Goal: Transaction & Acquisition: Purchase product/service

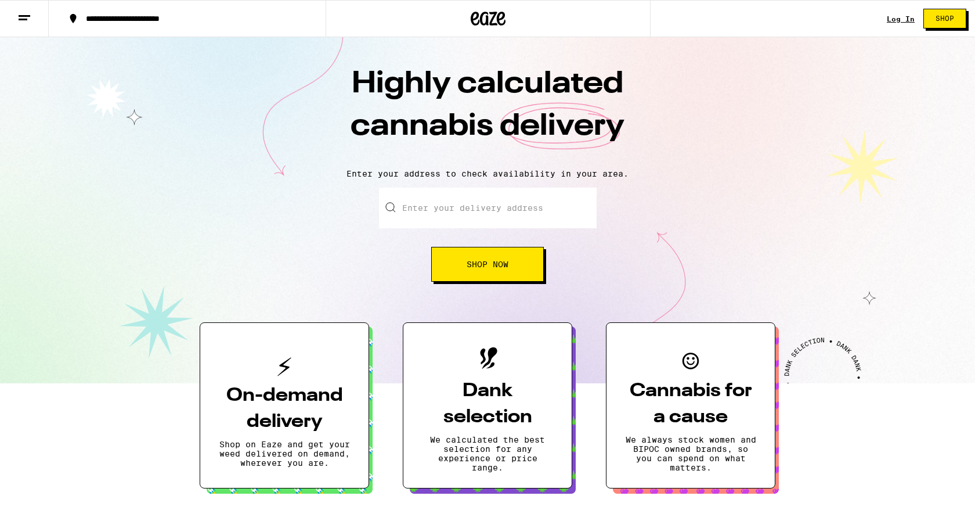
click at [901, 19] on link "Log In" at bounding box center [901, 19] width 28 height 8
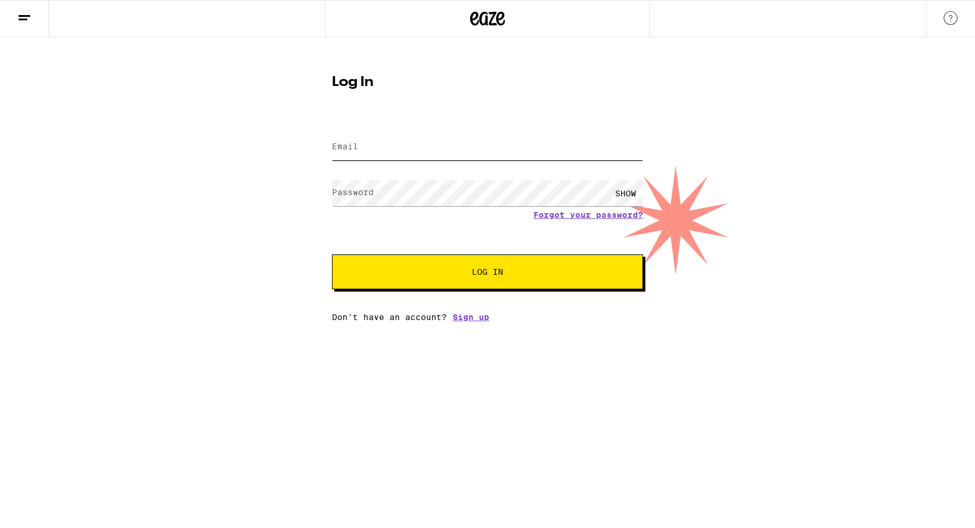
type input "[EMAIL_ADDRESS][DOMAIN_NAME]"
click at [537, 266] on button "Log In" at bounding box center [487, 271] width 311 height 35
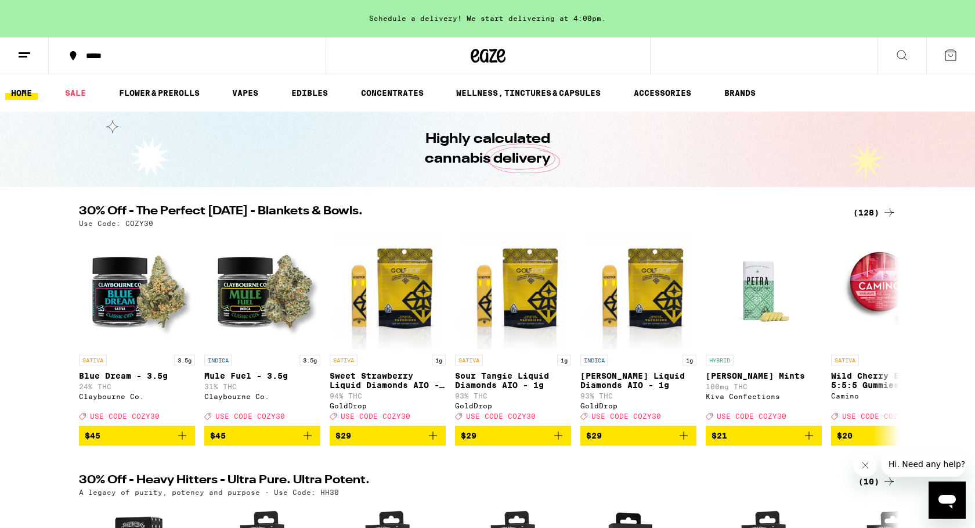
click at [954, 59] on icon at bounding box center [951, 55] width 14 height 14
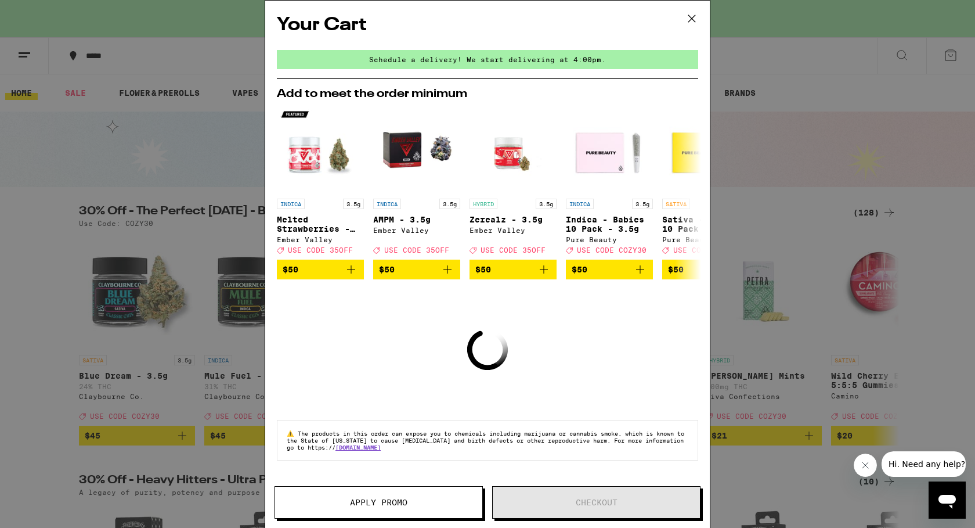
click at [691, 17] on icon at bounding box center [691, 18] width 17 height 17
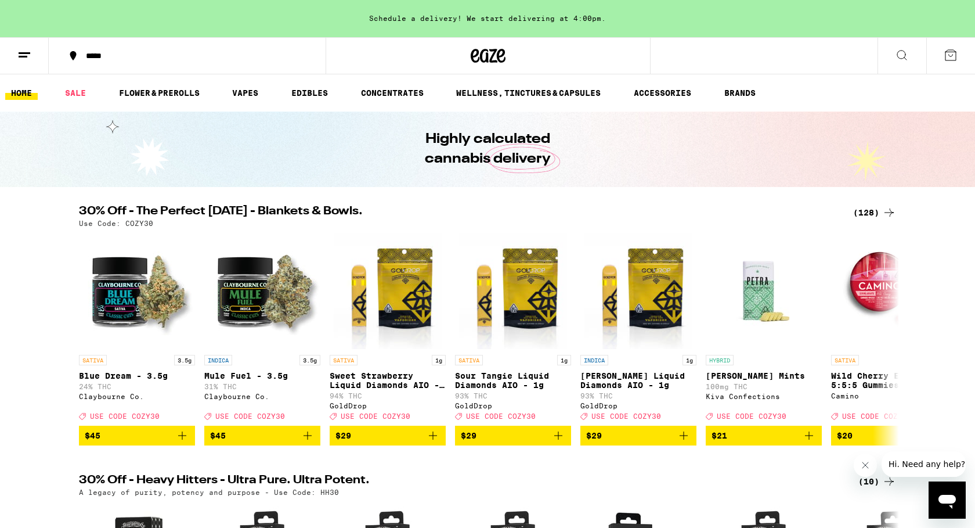
click at [20, 54] on icon at bounding box center [24, 55] width 14 height 14
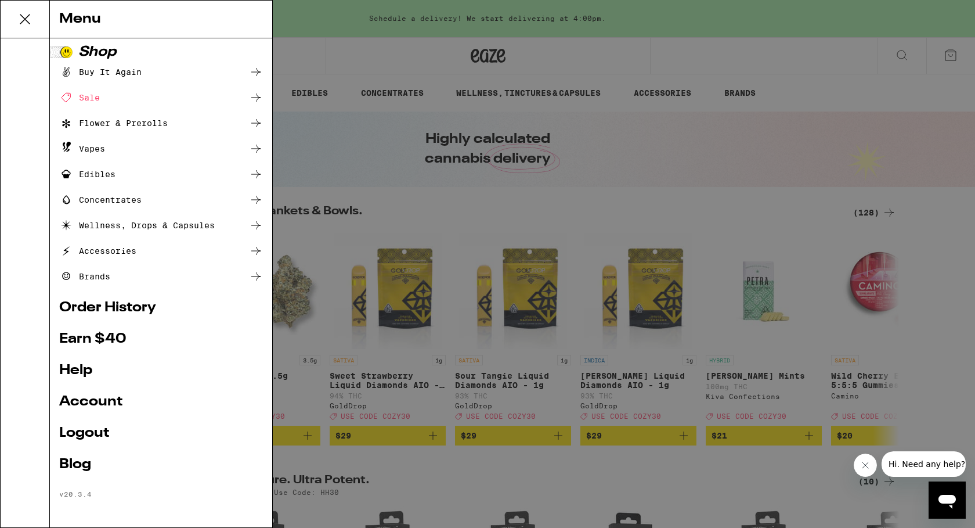
scroll to position [6, 0]
click at [99, 402] on link "Account" at bounding box center [161, 402] width 204 height 14
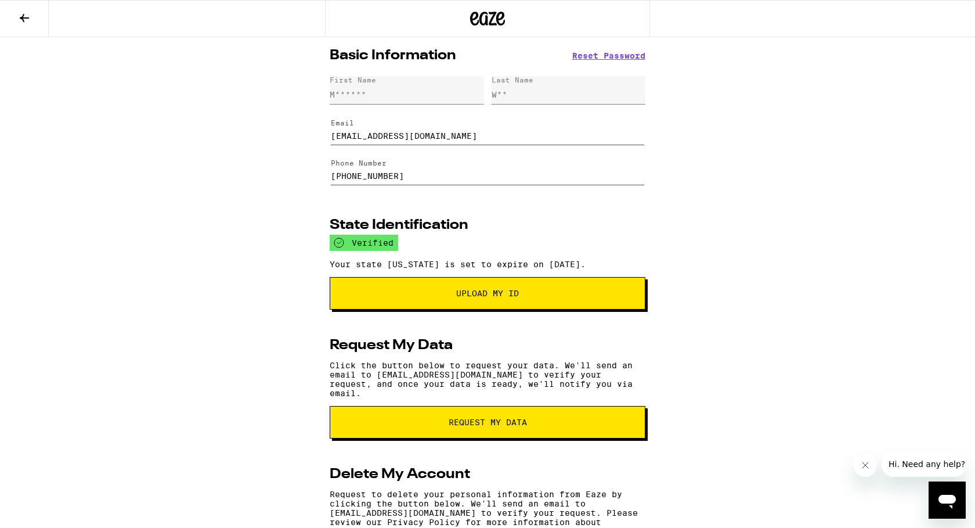
click at [23, 17] on icon at bounding box center [24, 18] width 9 height 8
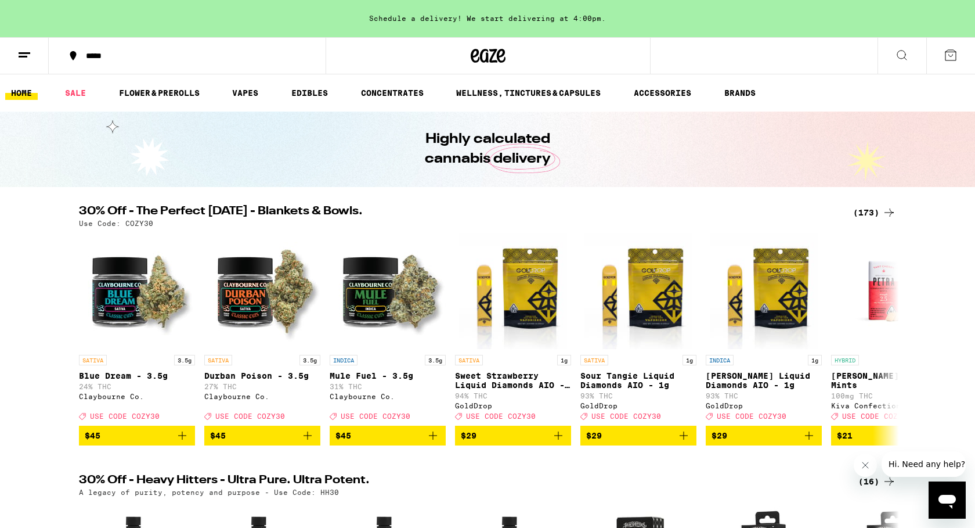
click at [953, 65] on button at bounding box center [950, 56] width 49 height 36
drag, startPoint x: 948, startPoint y: 55, endPoint x: 20, endPoint y: 54, distance: 927.9
click at [948, 55] on icon at bounding box center [951, 55] width 14 height 14
click at [20, 54] on icon at bounding box center [24, 55] width 14 height 14
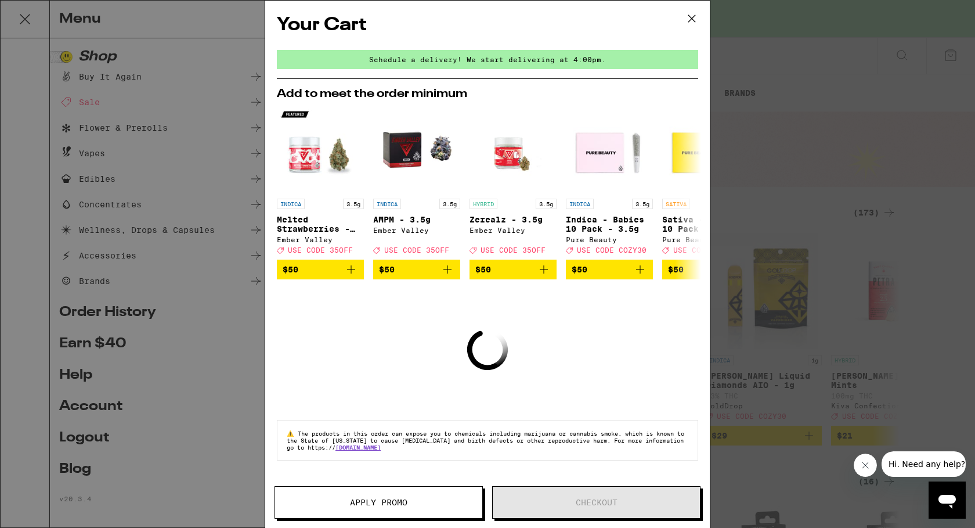
click at [689, 23] on icon at bounding box center [691, 18] width 17 height 17
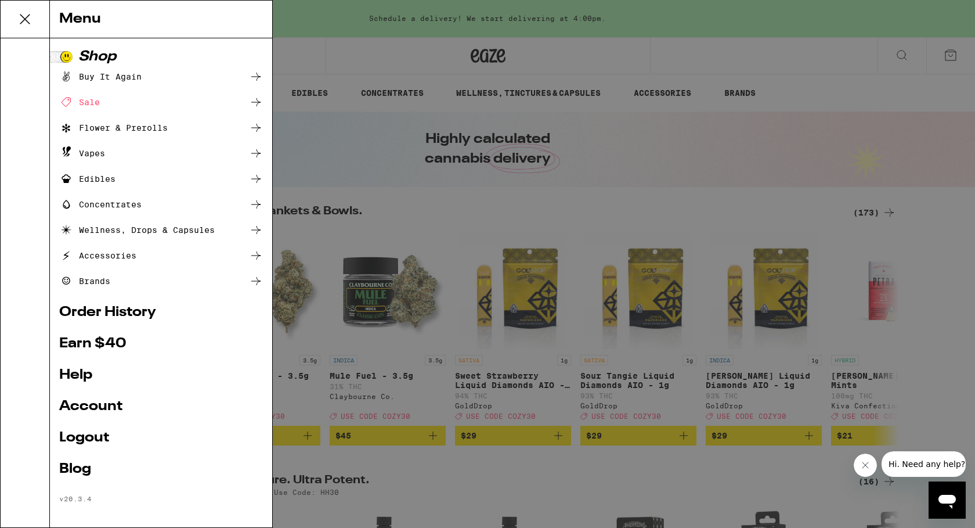
click at [93, 102] on div "Sale" at bounding box center [79, 102] width 41 height 14
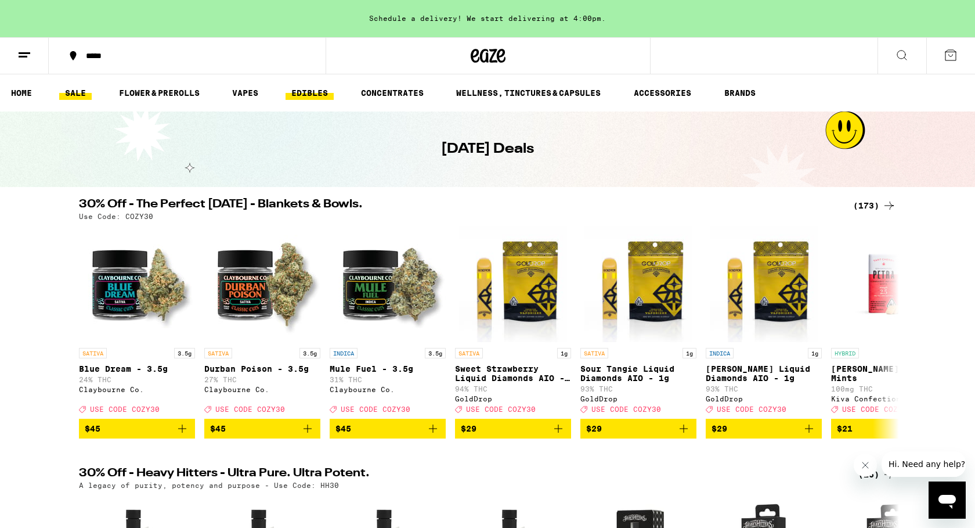
click at [308, 95] on link "EDIBLES" at bounding box center [310, 93] width 48 height 14
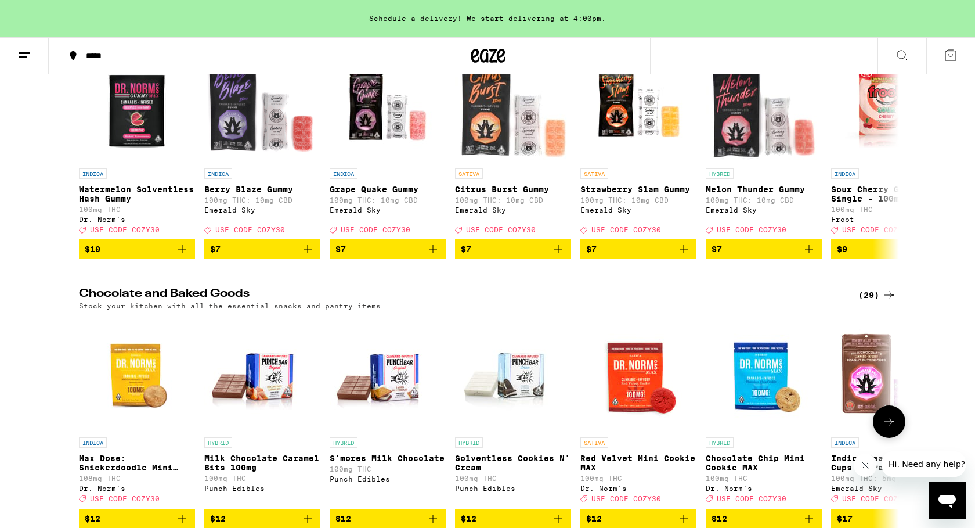
scroll to position [39, 0]
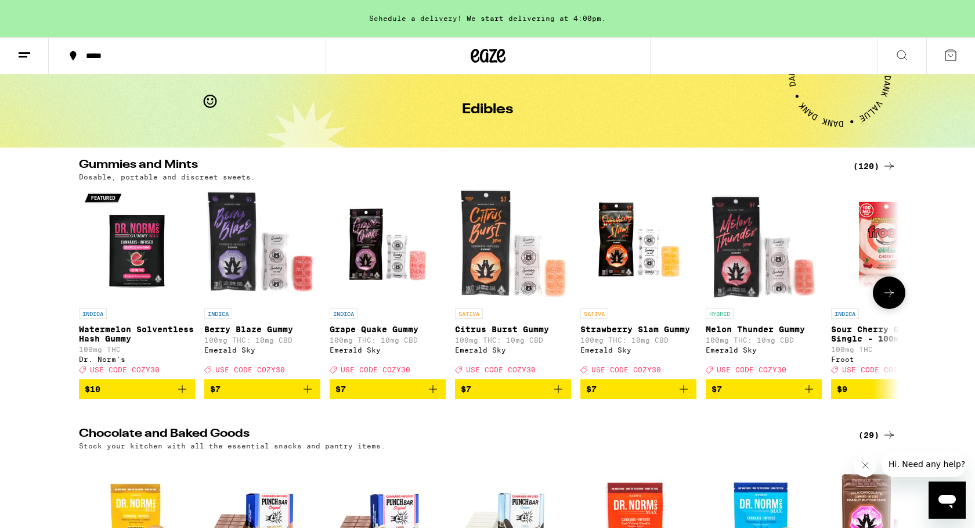
click at [896, 299] on button at bounding box center [889, 292] width 32 height 32
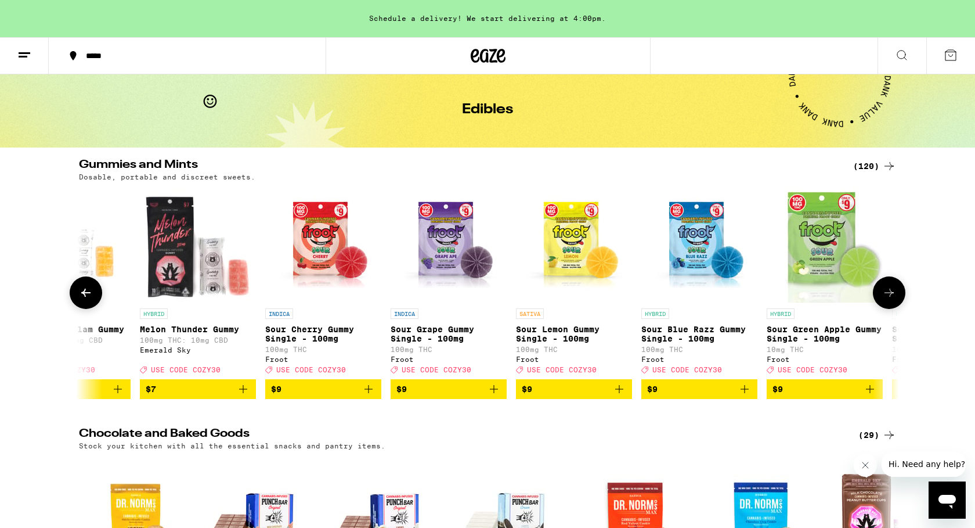
scroll to position [0, 691]
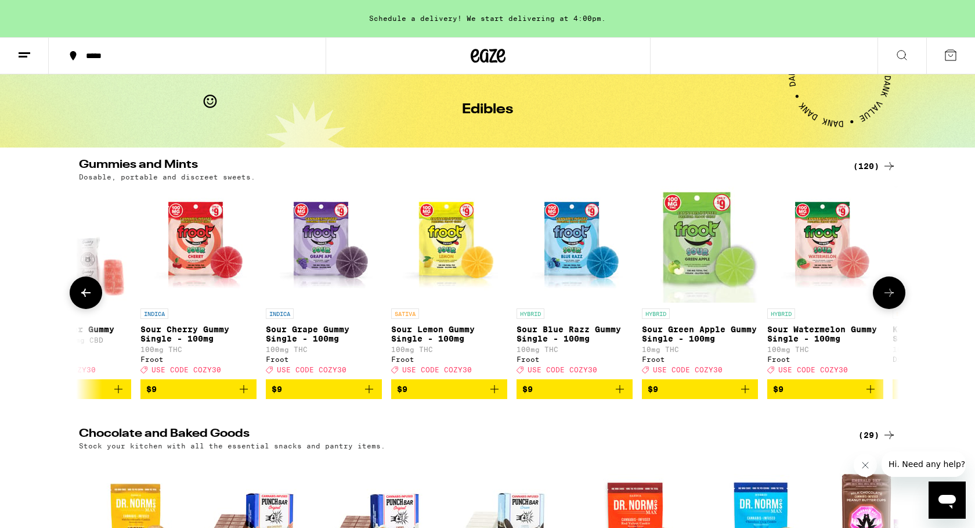
click at [897, 299] on button at bounding box center [889, 292] width 32 height 32
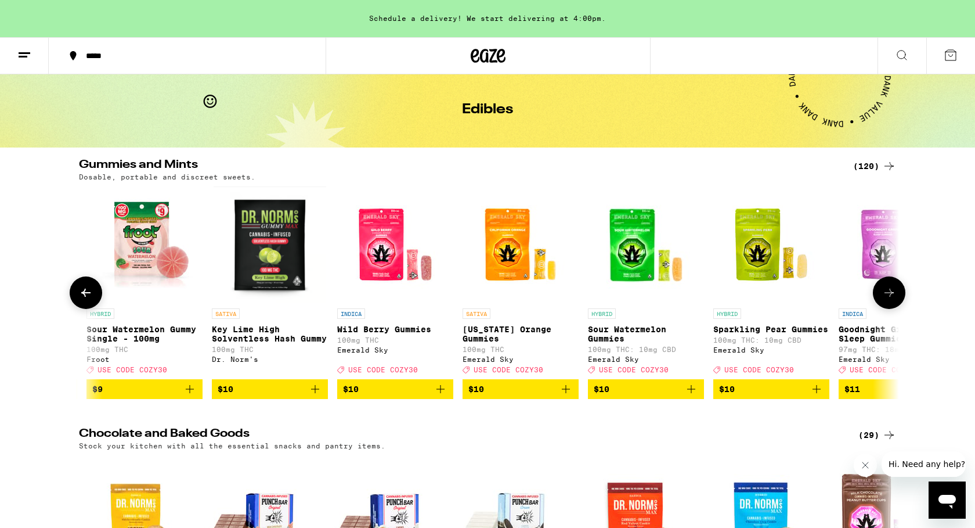
scroll to position [0, 1381]
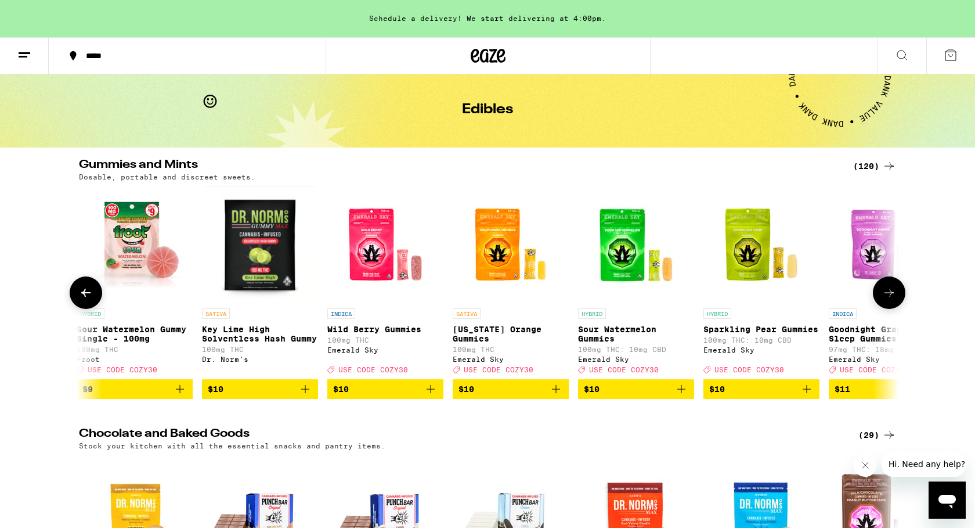
click at [897, 299] on button at bounding box center [889, 292] width 32 height 32
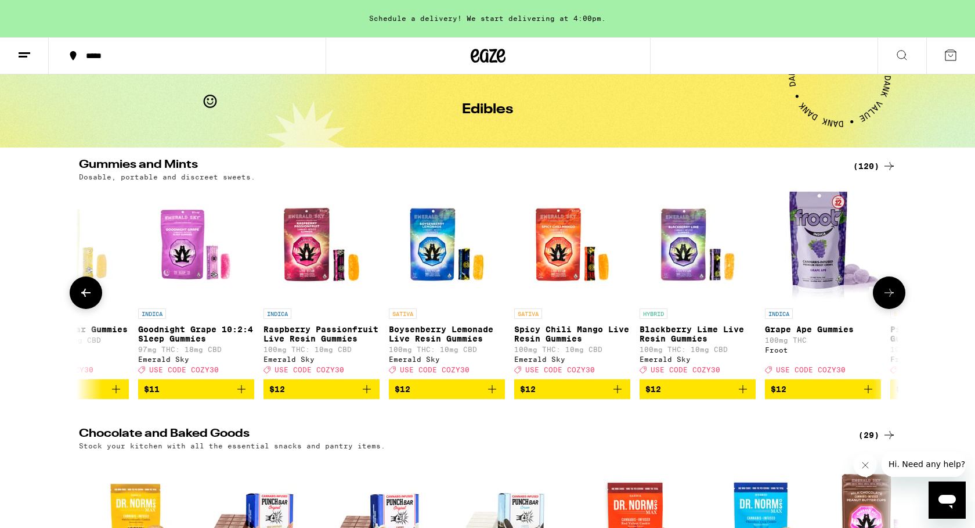
click at [897, 299] on button at bounding box center [889, 292] width 32 height 32
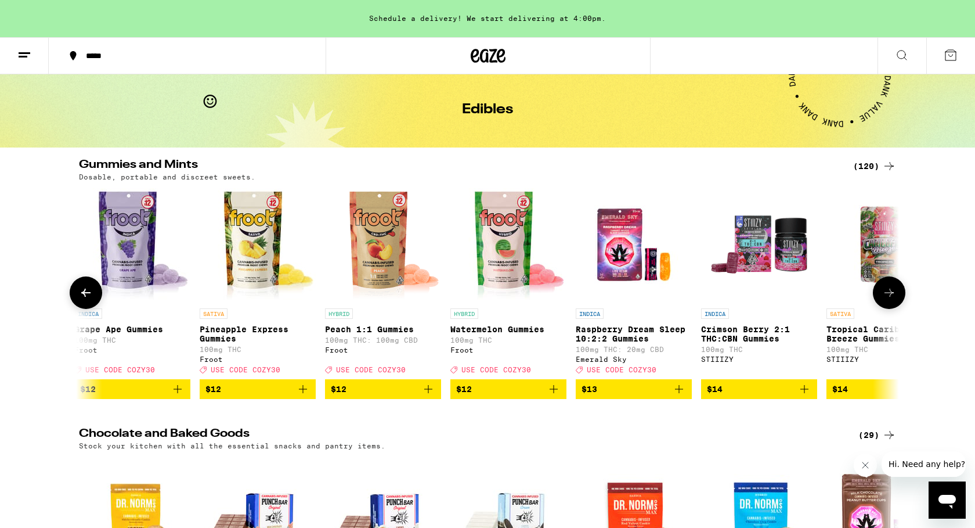
click at [897, 299] on button at bounding box center [889, 292] width 32 height 32
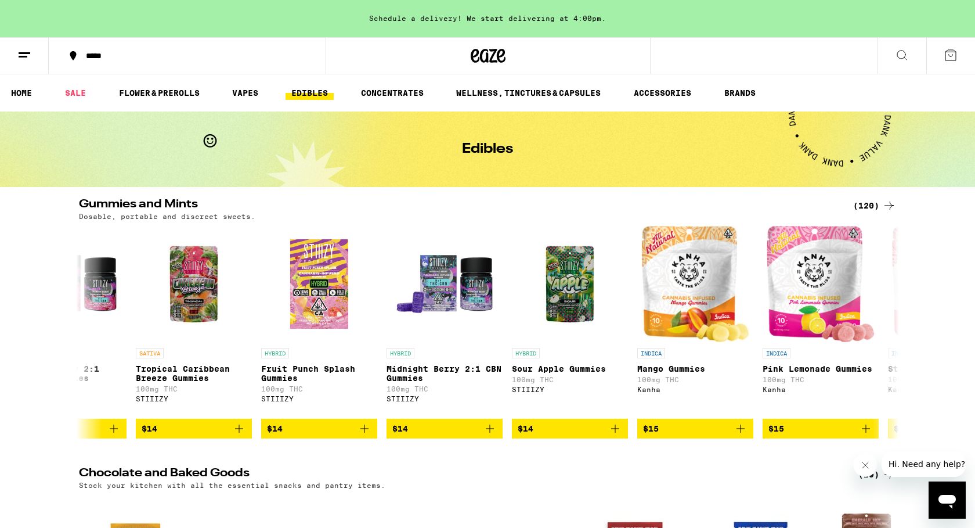
scroll to position [0, 0]
click at [896, 340] on button at bounding box center [889, 332] width 32 height 32
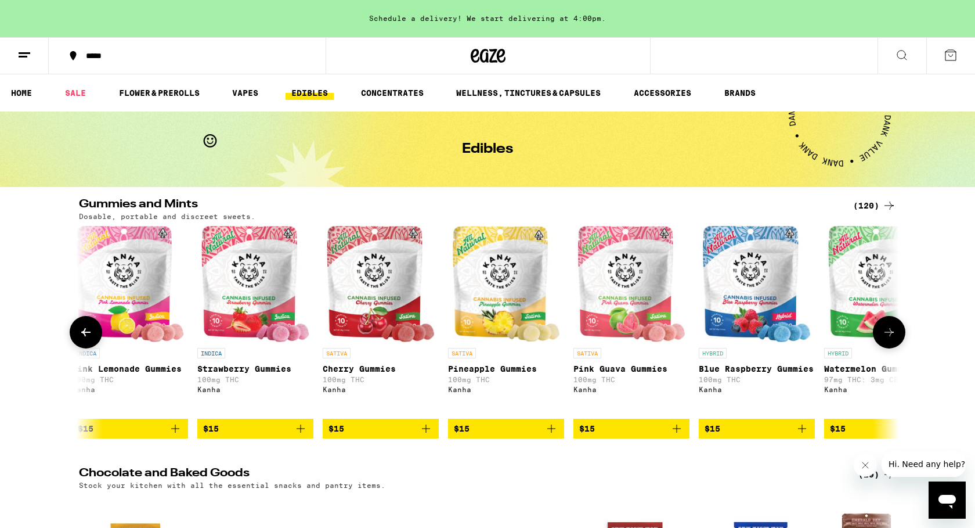
click at [896, 340] on button at bounding box center [889, 332] width 32 height 32
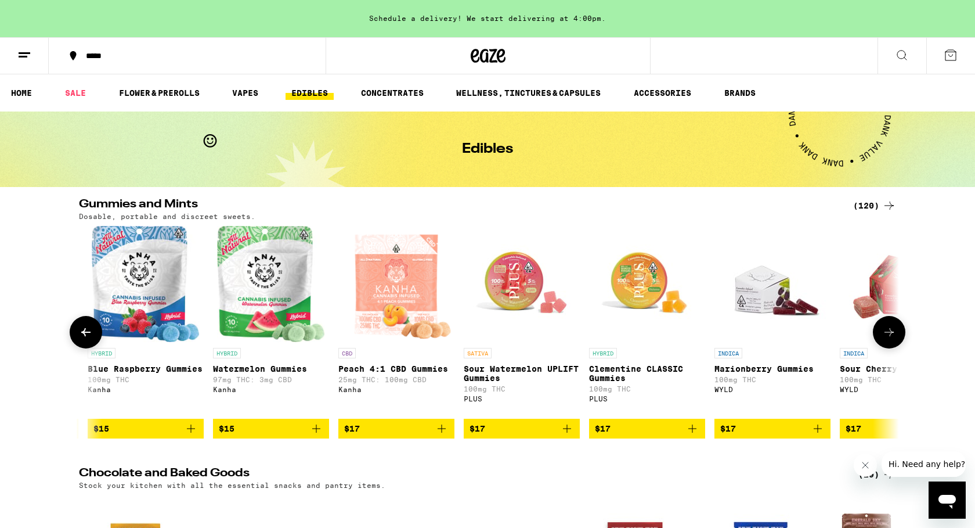
scroll to position [0, 4834]
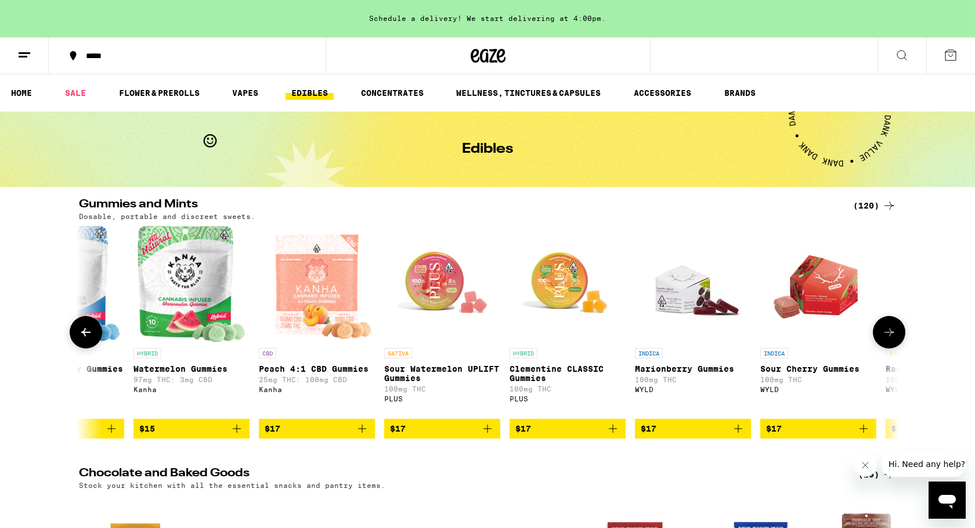
click at [83, 336] on icon at bounding box center [85, 332] width 9 height 8
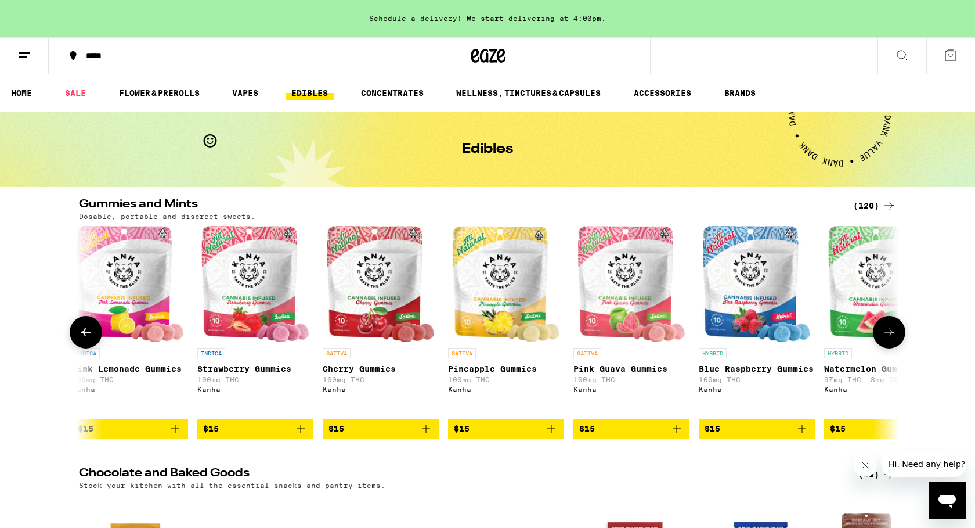
click at [83, 336] on icon at bounding box center [85, 332] width 9 height 8
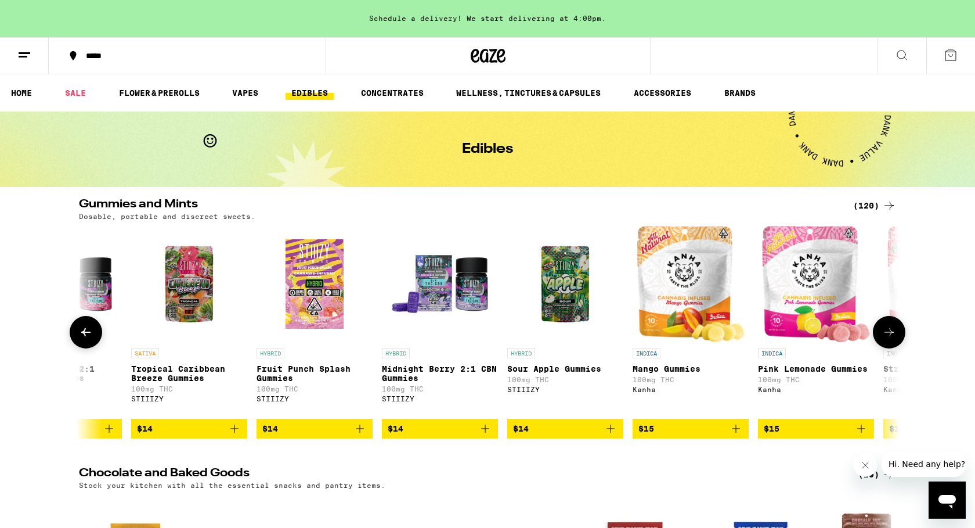
click at [83, 336] on icon at bounding box center [85, 332] width 9 height 8
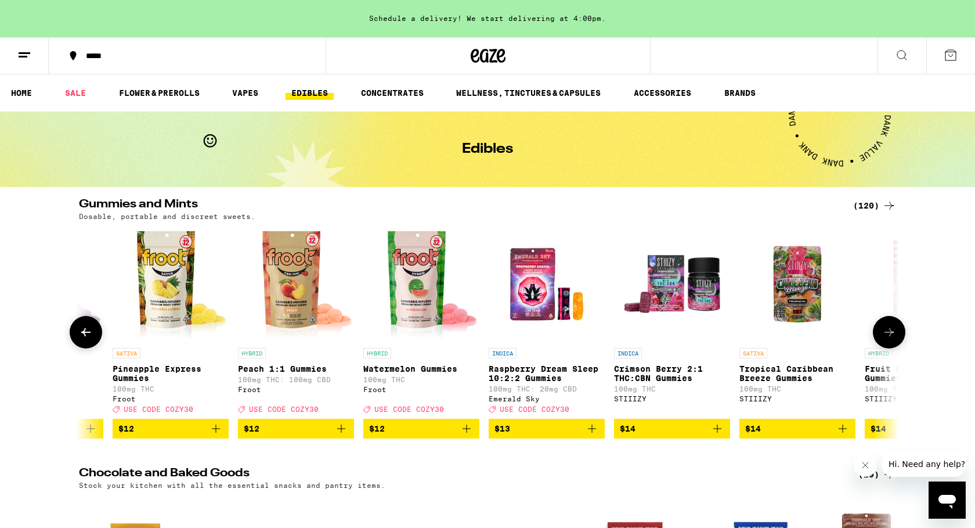
click at [83, 336] on icon at bounding box center [85, 332] width 9 height 8
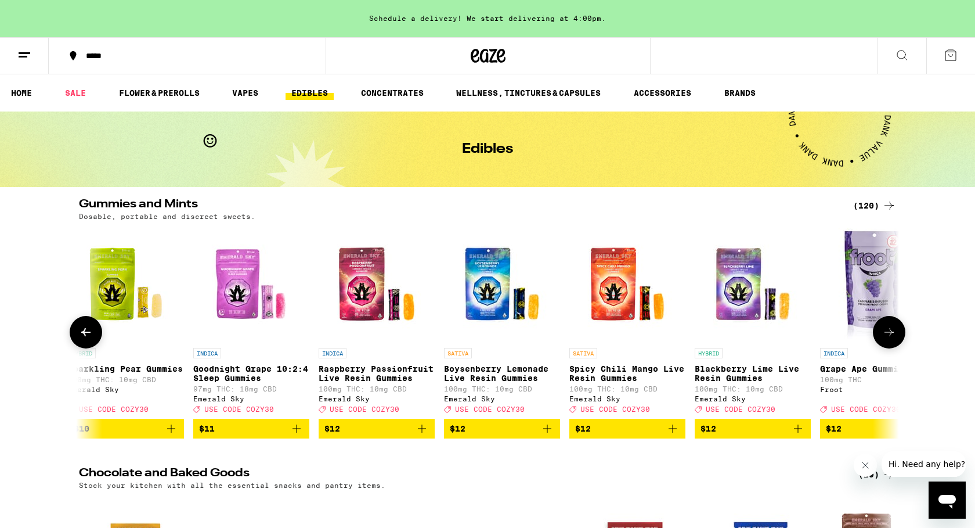
click at [83, 336] on icon at bounding box center [85, 332] width 9 height 8
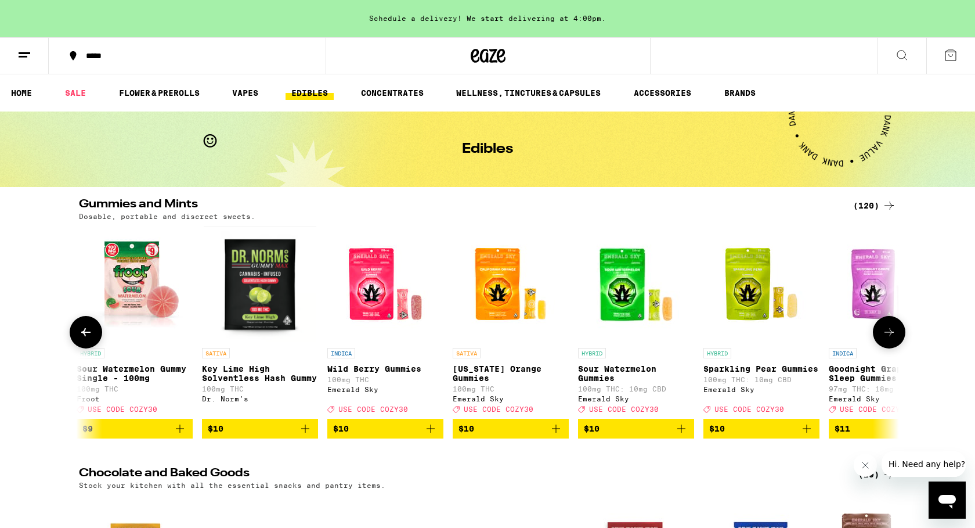
click at [83, 336] on icon at bounding box center [85, 332] width 9 height 8
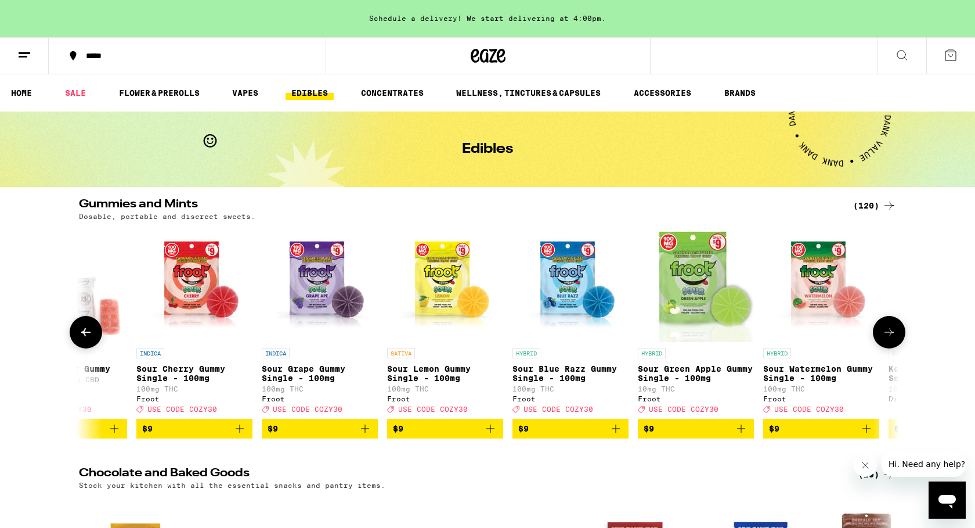
click at [83, 336] on icon at bounding box center [85, 332] width 9 height 8
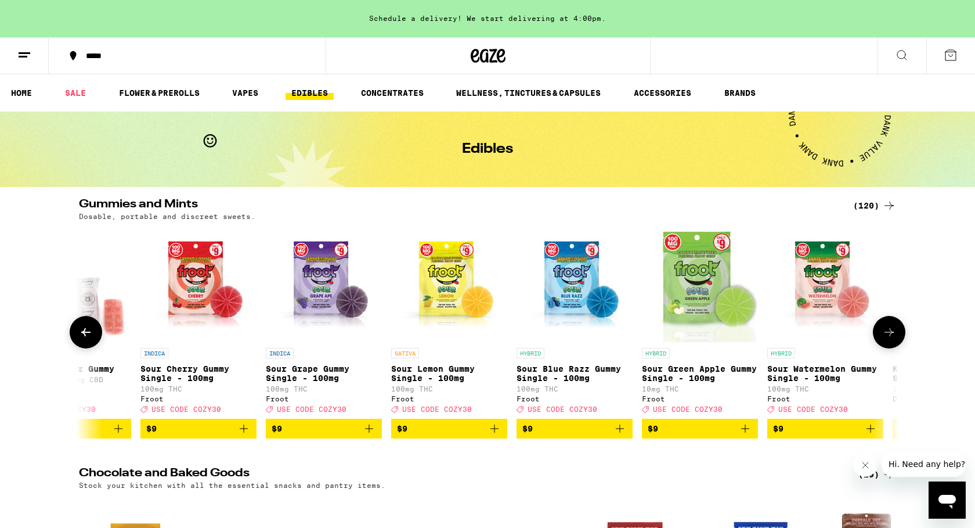
scroll to position [0, 88]
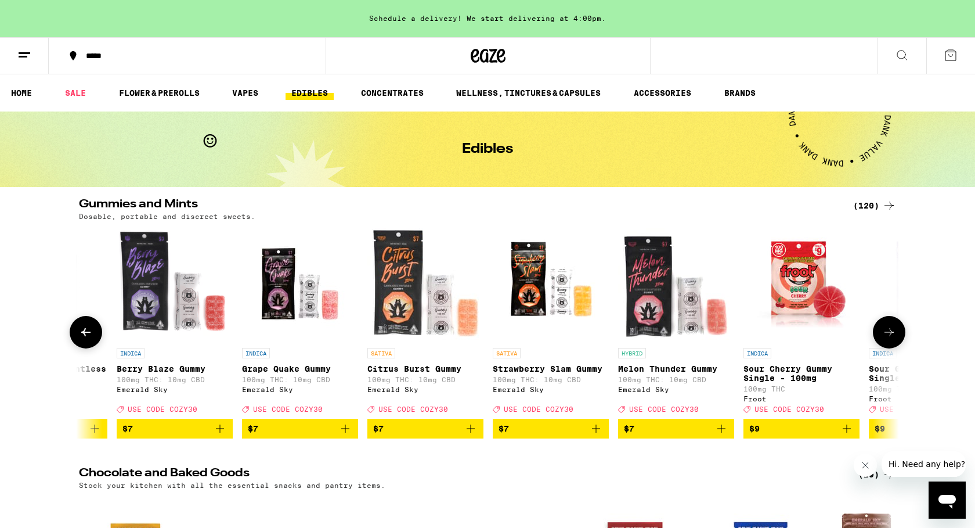
click at [83, 336] on icon at bounding box center [85, 332] width 9 height 8
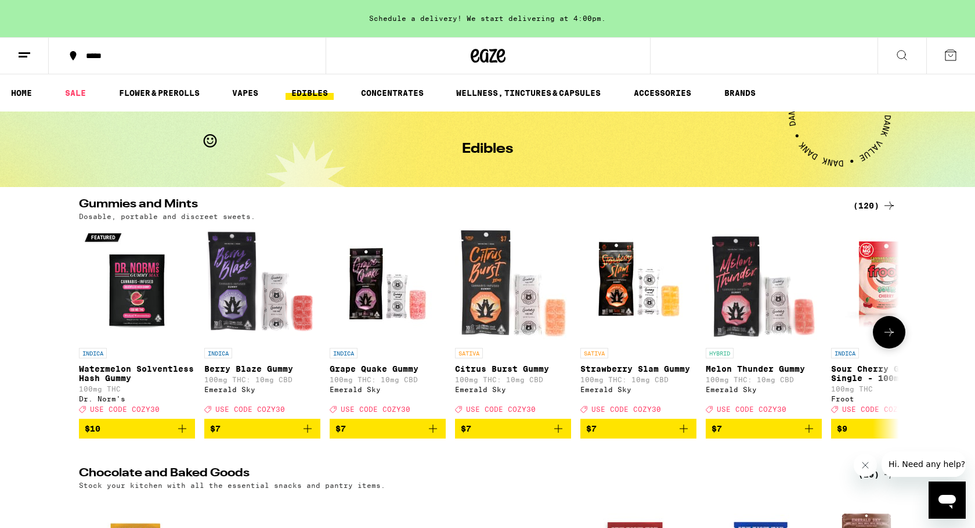
click at [83, 337] on div at bounding box center [86, 332] width 32 height 32
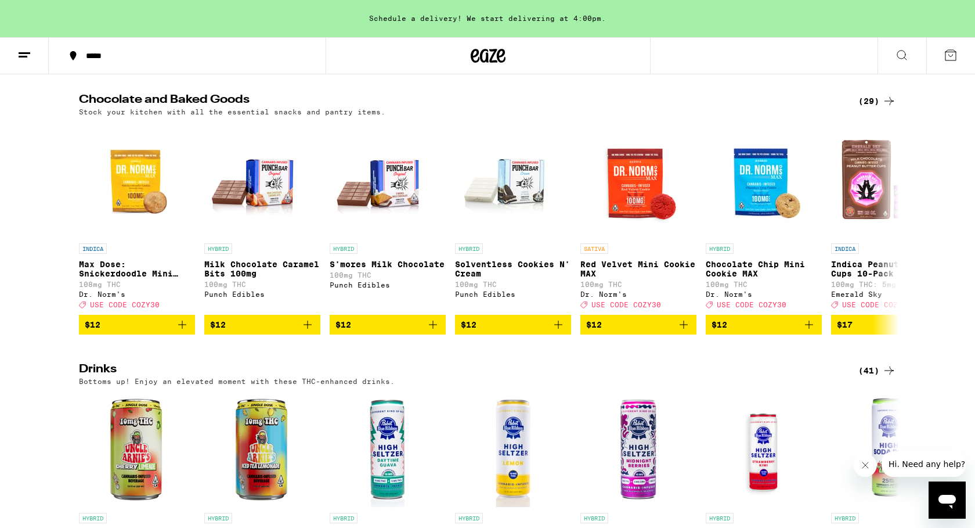
scroll to position [374, 0]
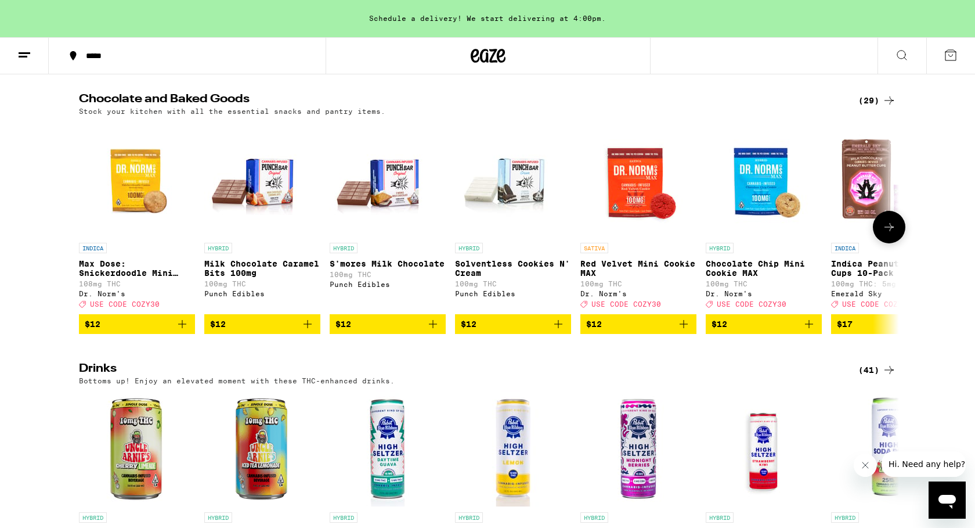
click at [778, 212] on img "Open page for Chocolate Chip Mini Cookie MAX from Dr. Norm's" at bounding box center [764, 179] width 116 height 116
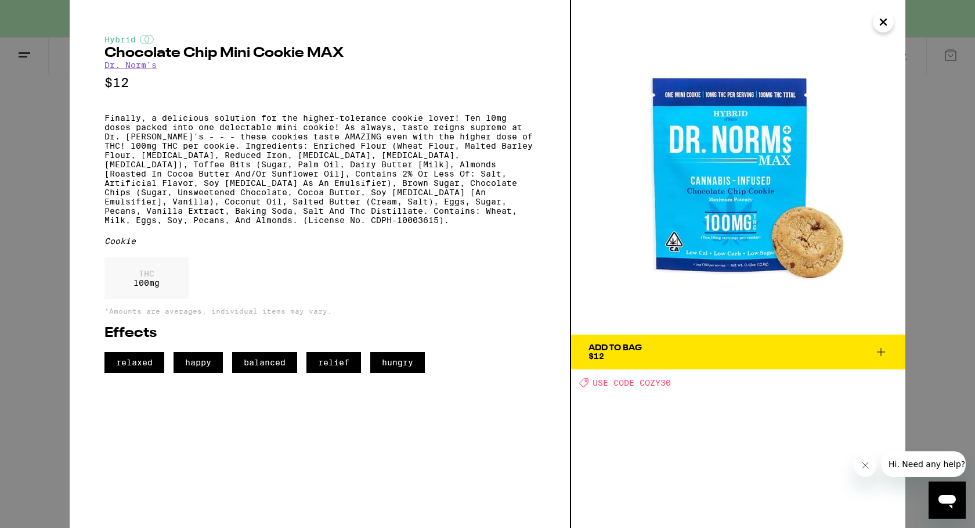
click at [886, 21] on icon "Close" at bounding box center [883, 21] width 14 height 17
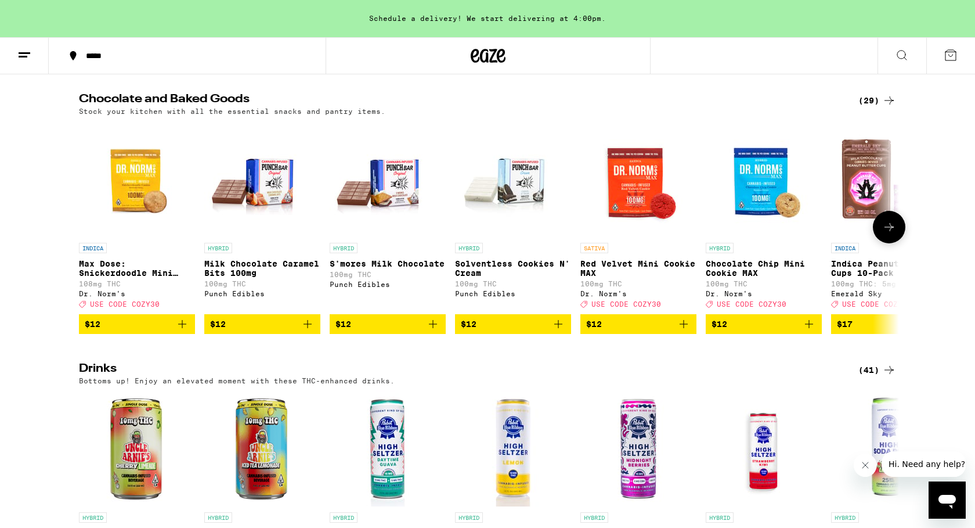
click at [899, 239] on button at bounding box center [889, 227] width 32 height 32
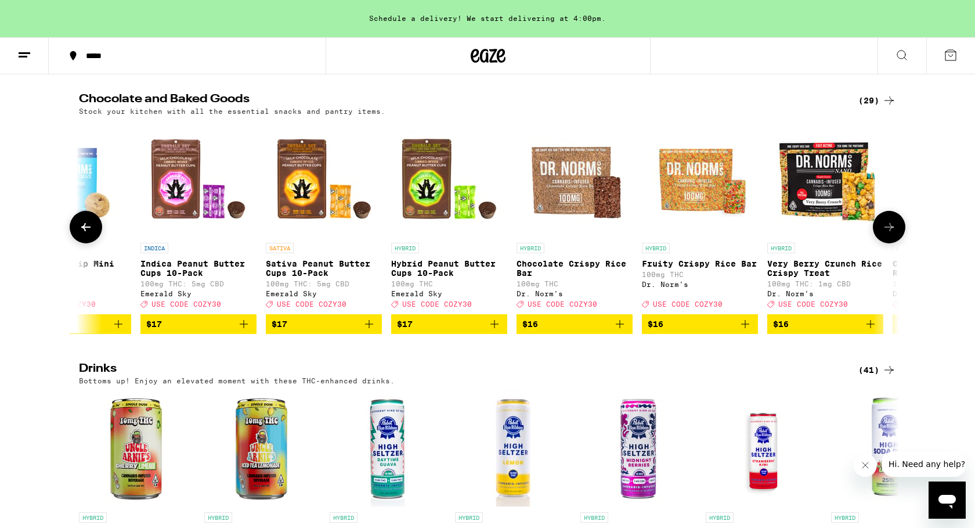
click at [899, 239] on button at bounding box center [889, 227] width 32 height 32
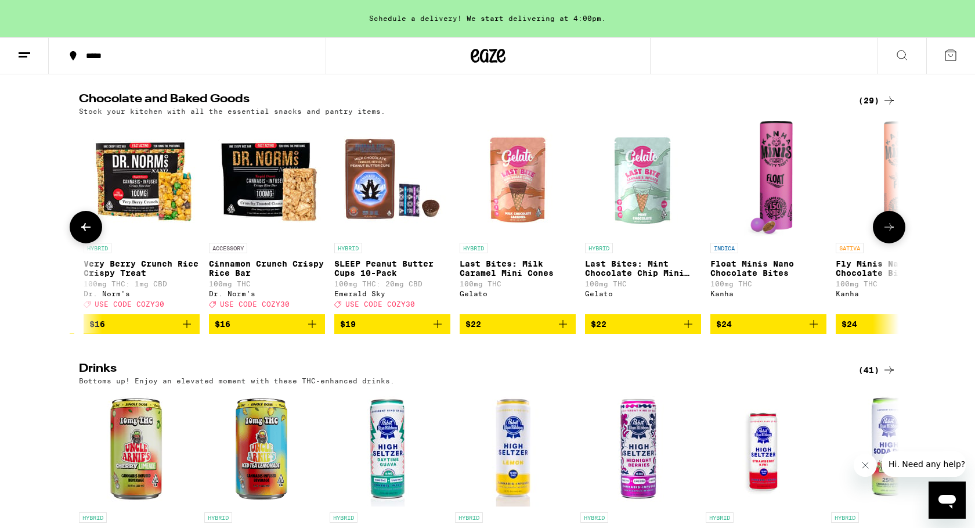
scroll to position [0, 1381]
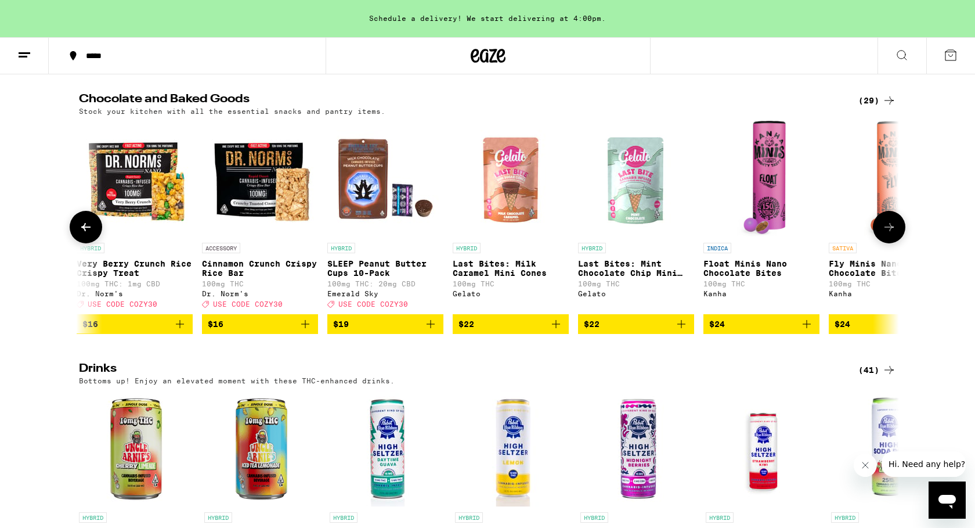
click at [899, 239] on button at bounding box center [889, 227] width 32 height 32
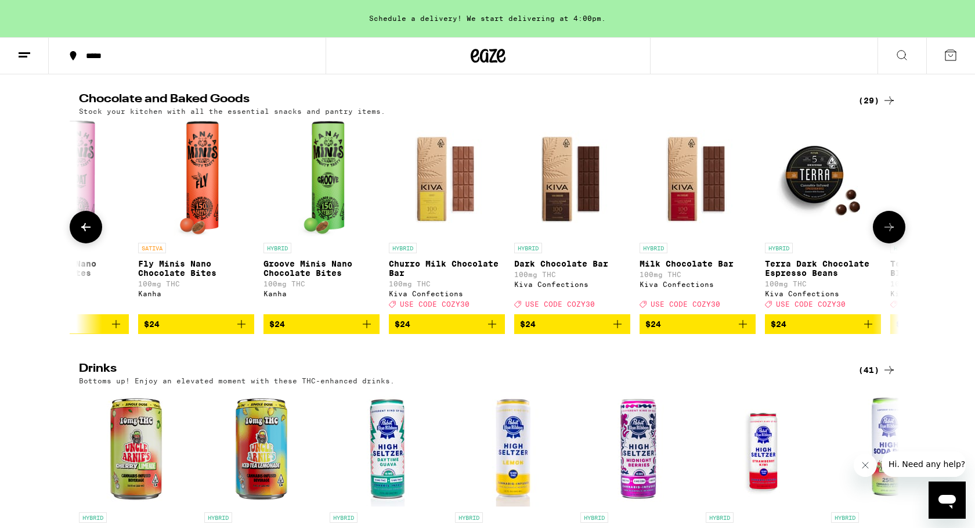
click at [899, 242] on button at bounding box center [889, 227] width 32 height 32
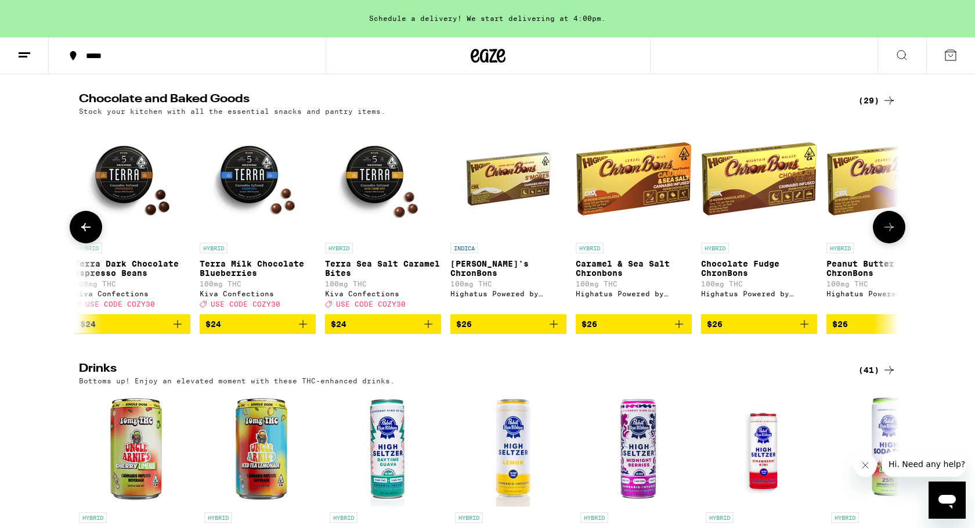
click at [899, 242] on button at bounding box center [889, 227] width 32 height 32
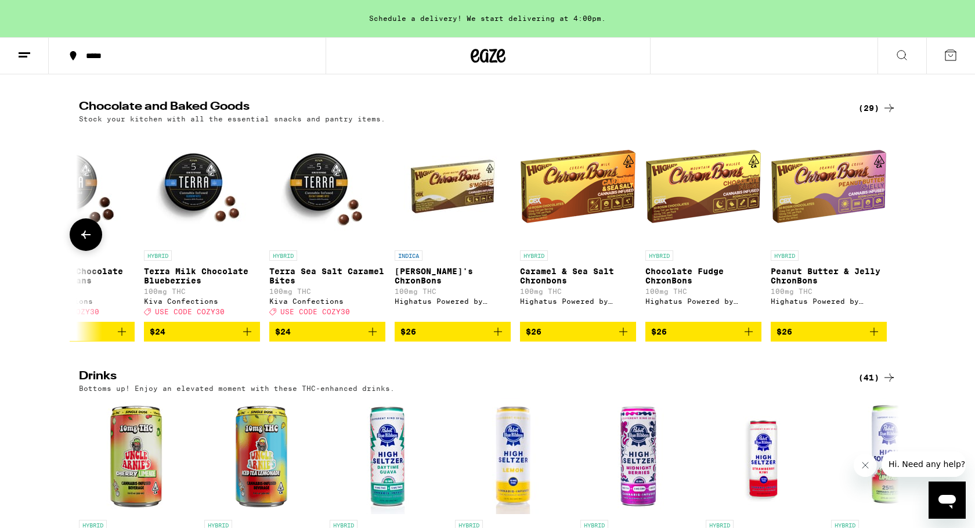
scroll to position [348, 0]
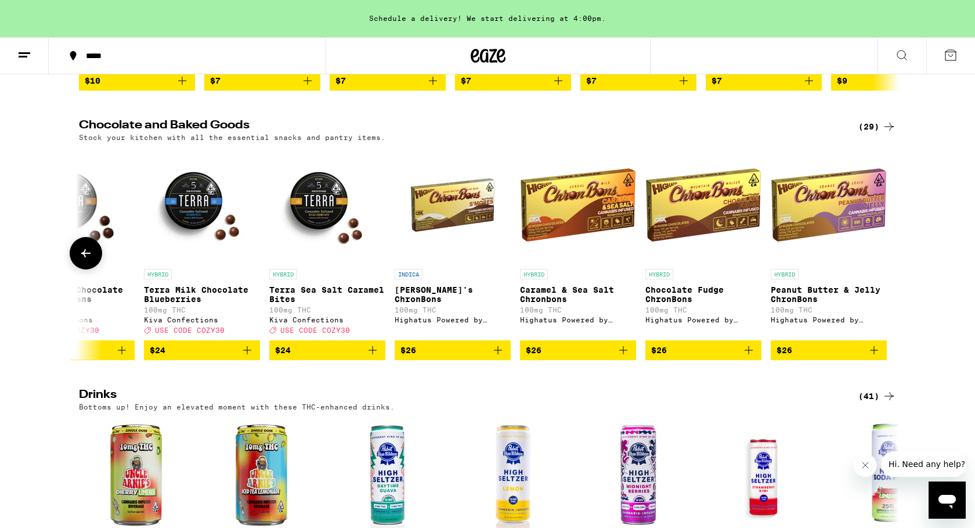
click at [84, 257] on icon at bounding box center [85, 253] width 9 height 8
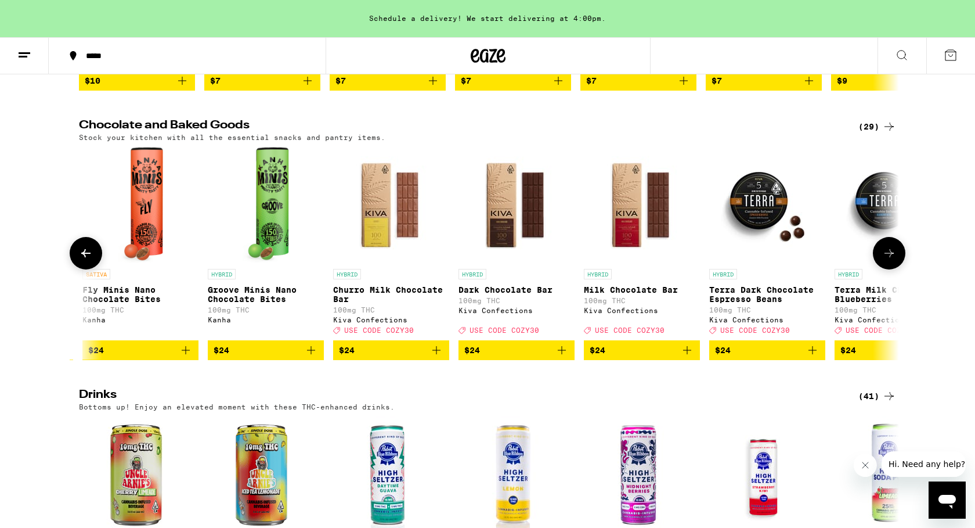
click at [84, 257] on icon at bounding box center [85, 253] width 9 height 8
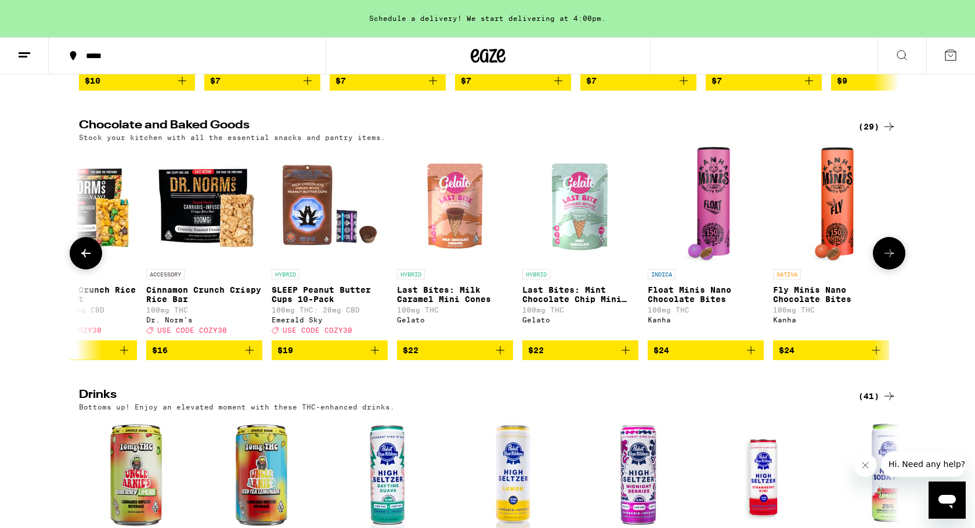
click at [84, 257] on icon at bounding box center [85, 253] width 9 height 8
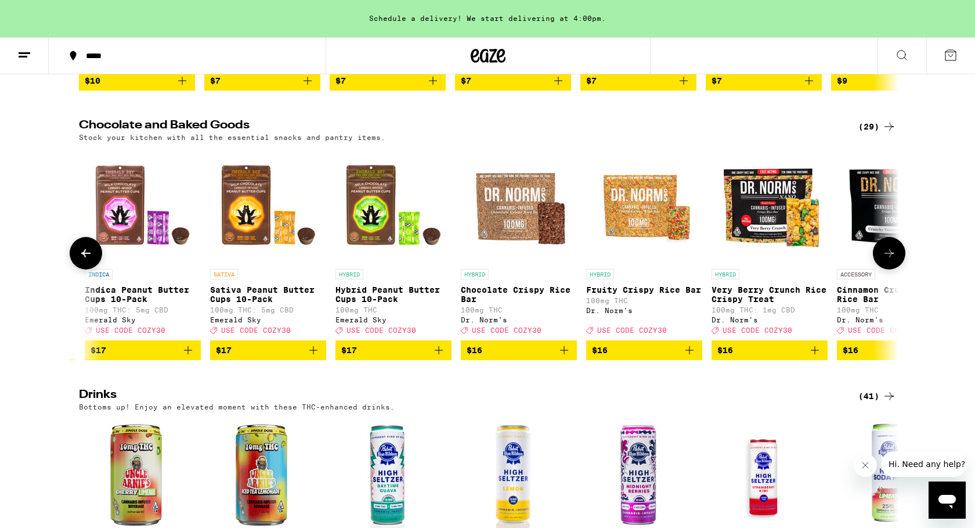
click at [84, 257] on icon at bounding box center [85, 253] width 9 height 8
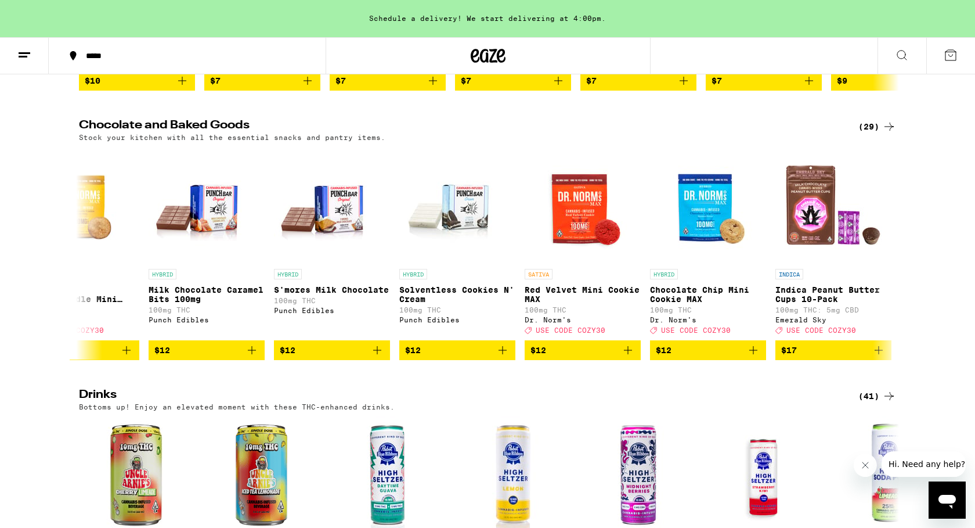
click at [881, 133] on div "(29)" at bounding box center [877, 127] width 38 height 14
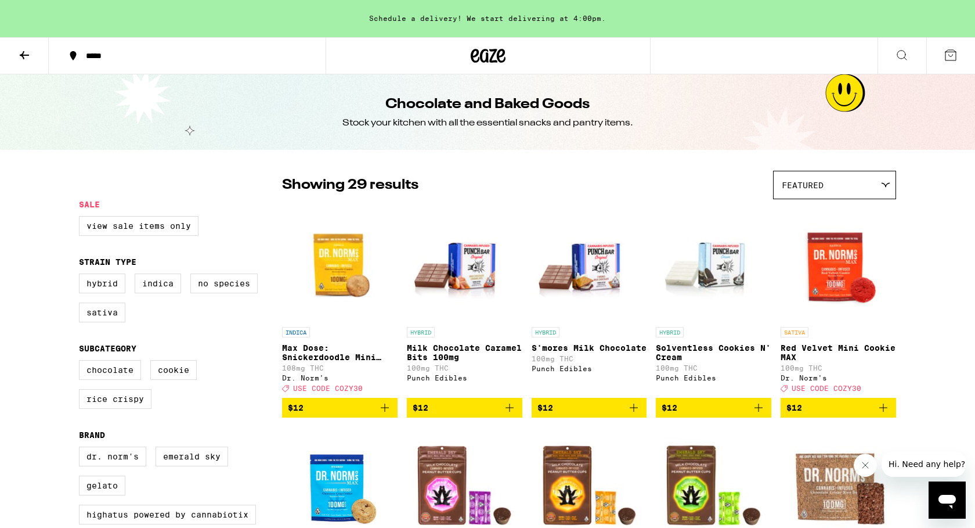
click at [951, 59] on icon at bounding box center [951, 55] width 14 height 14
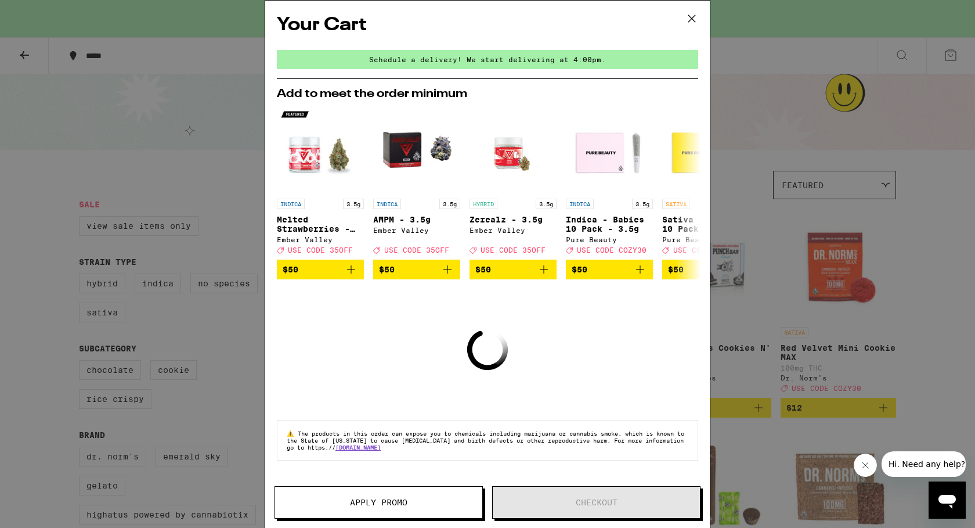
click at [689, 17] on icon at bounding box center [691, 18] width 17 height 17
